Goal: Task Accomplishment & Management: Complete application form

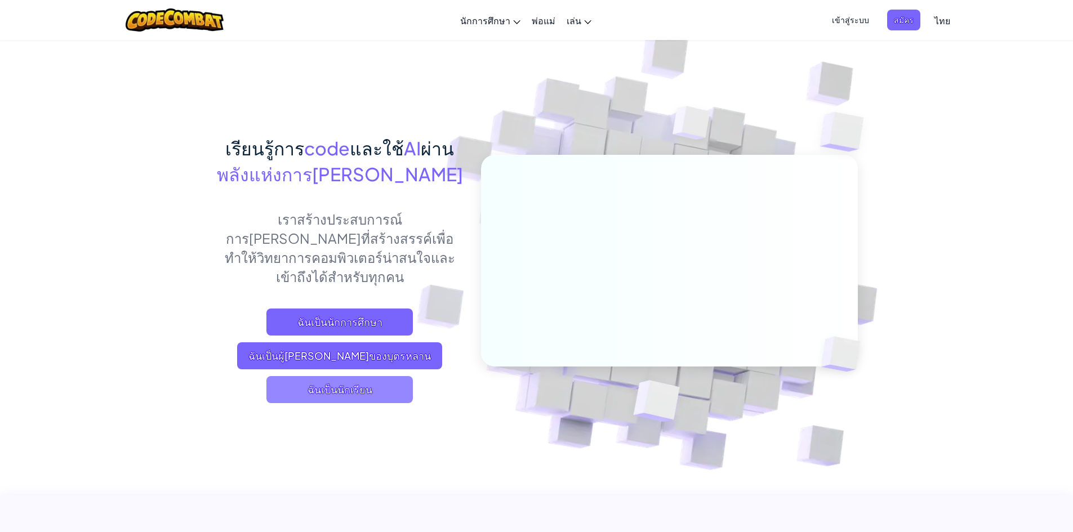
click at [360, 376] on span "ฉันเป็นนักเรียน" at bounding box center [339, 389] width 146 height 27
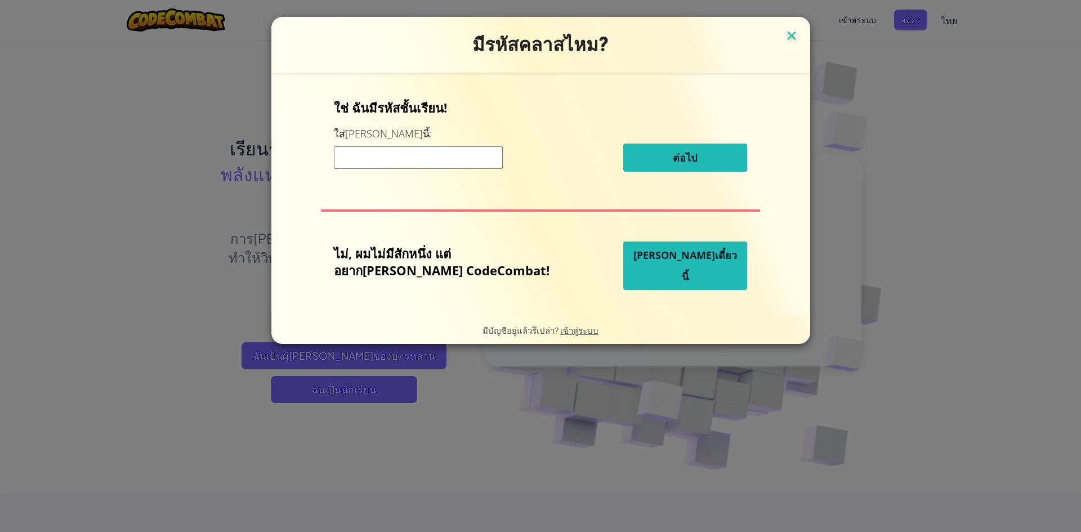
click at [785, 37] on img at bounding box center [792, 36] width 15 height 17
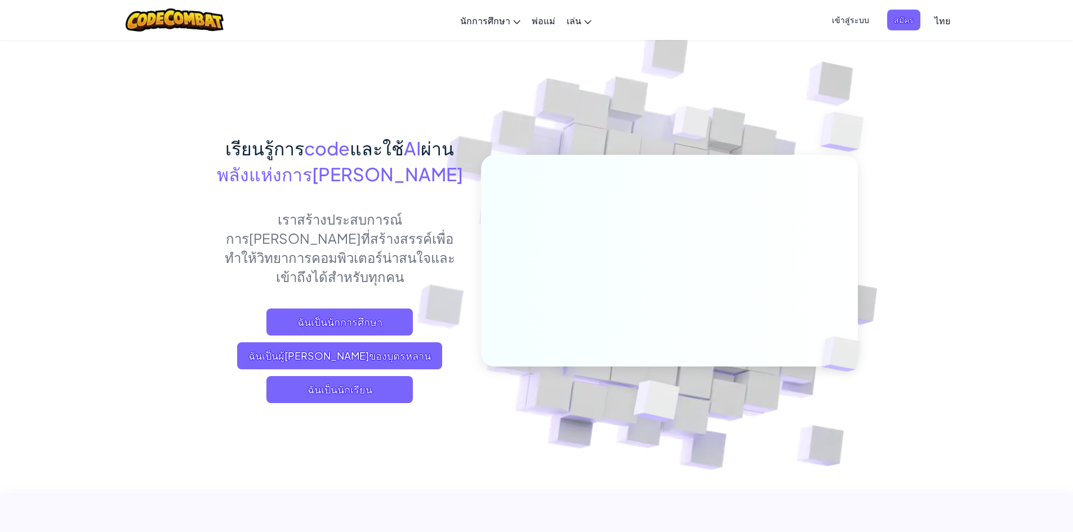
click at [845, 25] on span "เข้าสู่ระบบ" at bounding box center [850, 20] width 51 height 21
